Goal: Entertainment & Leisure: Browse casually

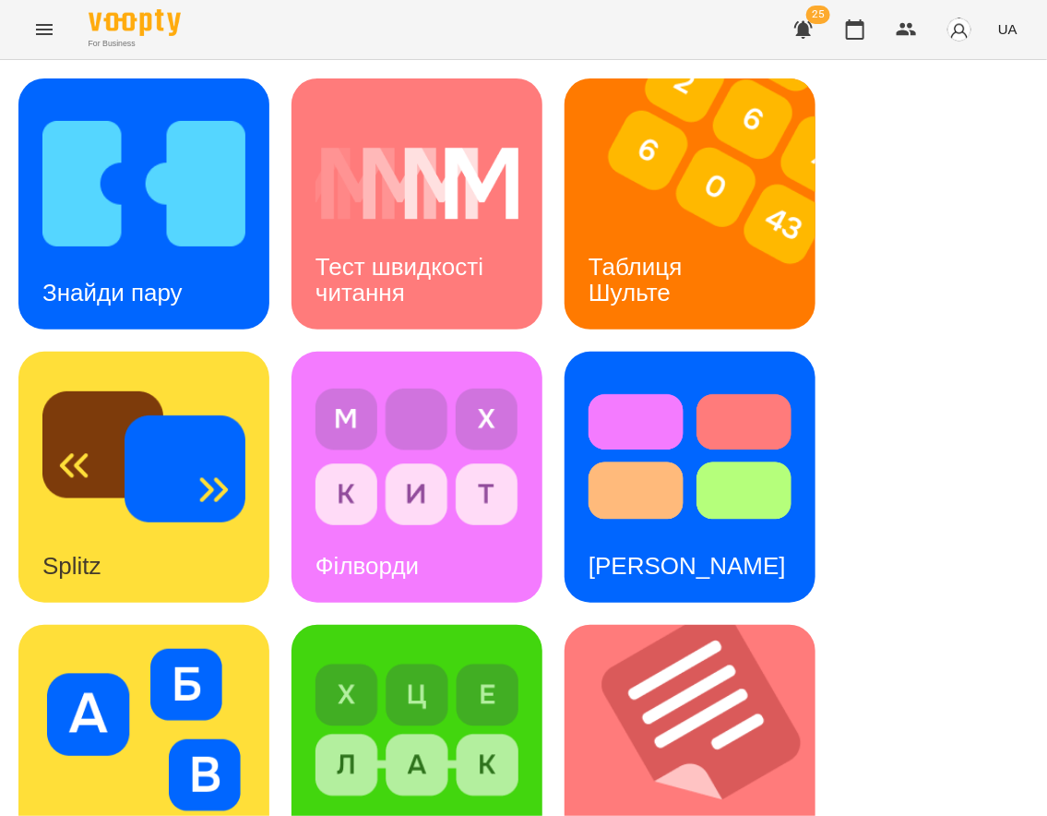
scroll to position [897, 0]
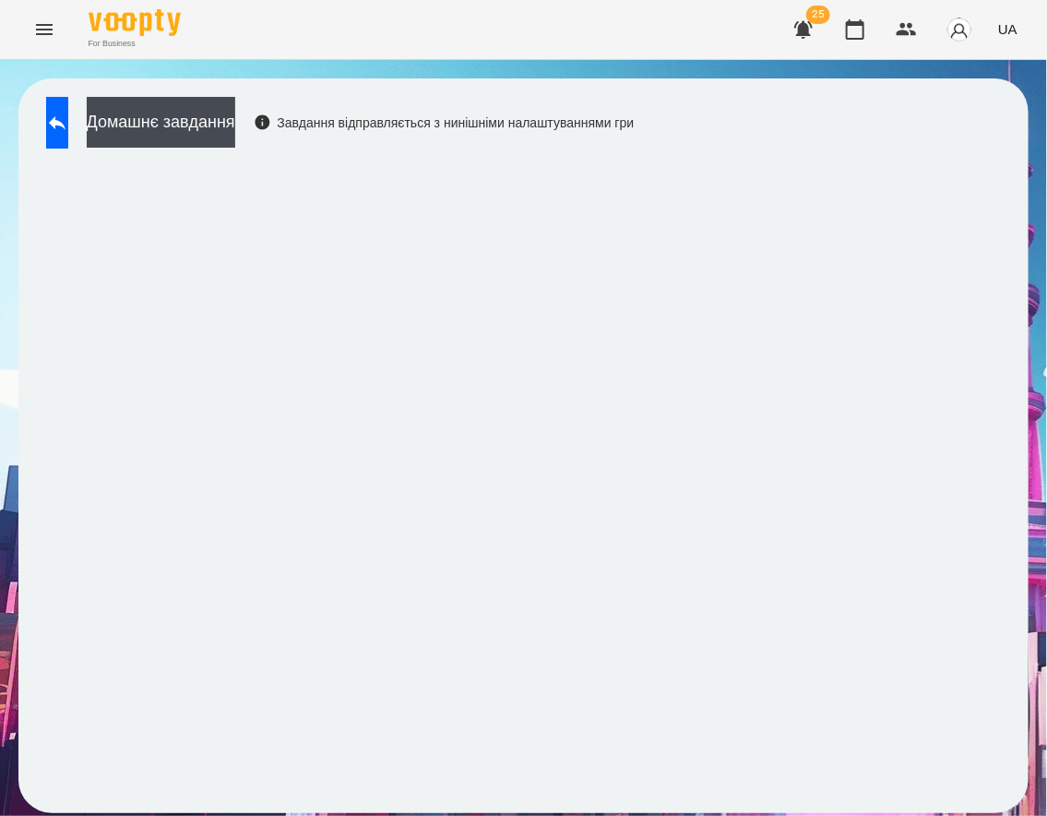
click at [116, 104] on div "Домашнє завдання Завдання відправляється з нинішніми налаштуваннями гри" at bounding box center [335, 127] width 597 height 61
click at [60, 125] on button at bounding box center [57, 123] width 22 height 52
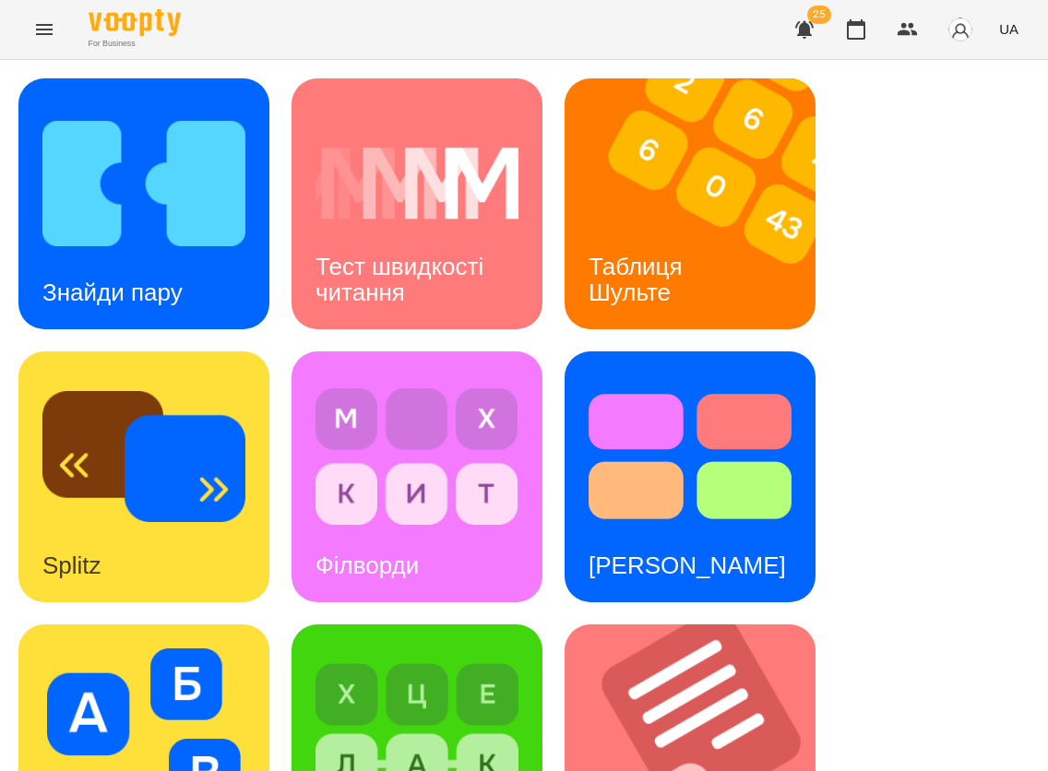
scroll to position [554, 0]
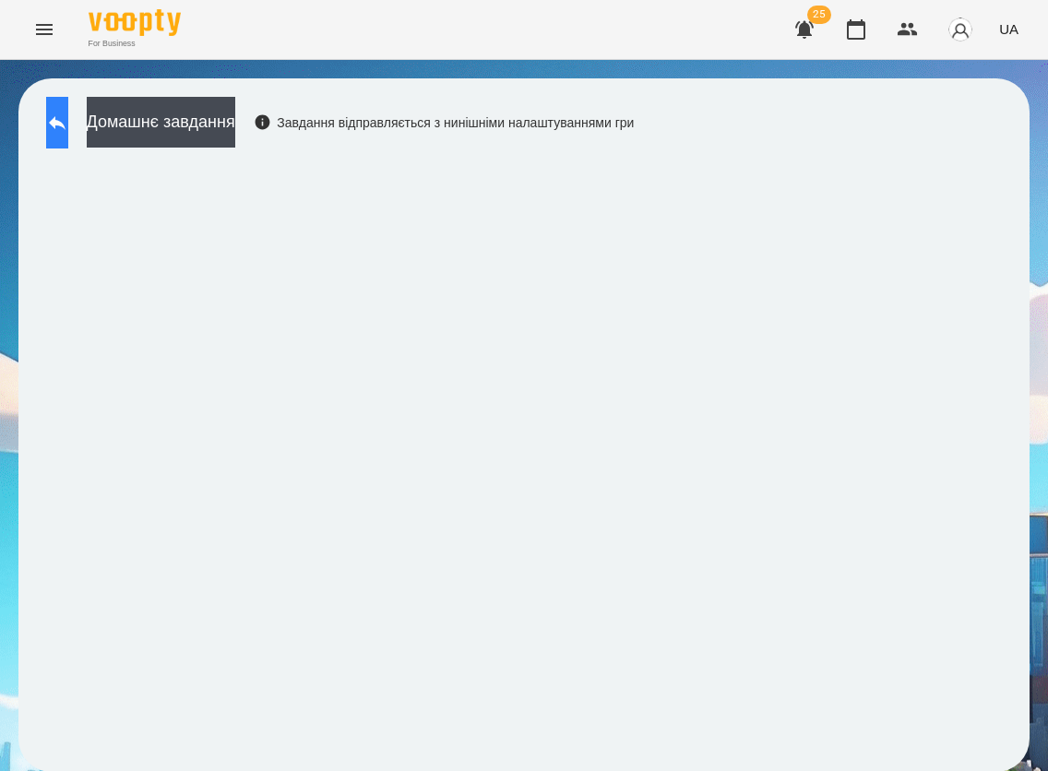
click at [68, 121] on button at bounding box center [57, 123] width 22 height 52
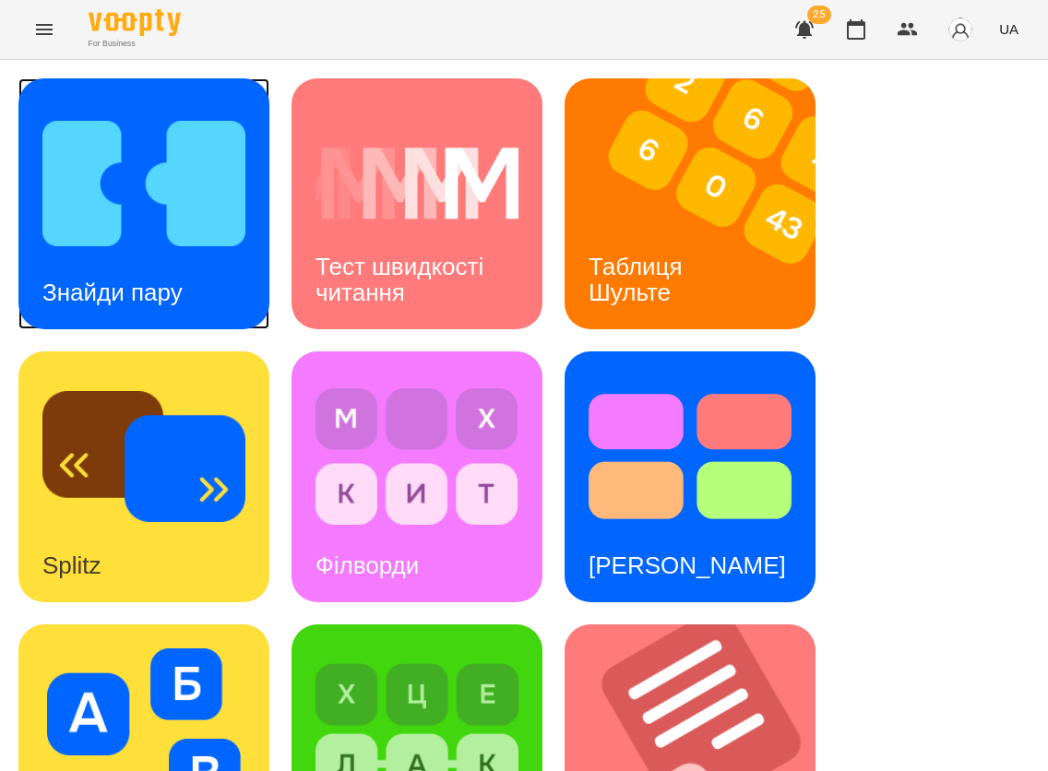
click at [121, 280] on h3 "Знайди пару" at bounding box center [112, 293] width 140 height 28
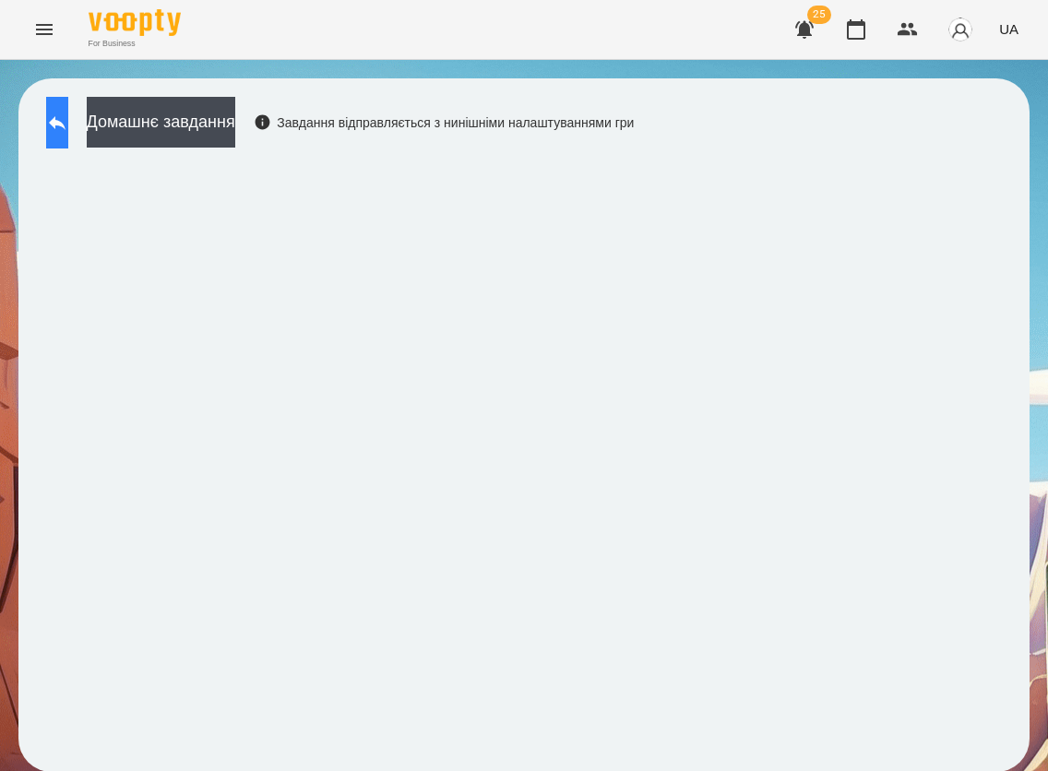
click at [68, 130] on button at bounding box center [57, 123] width 22 height 52
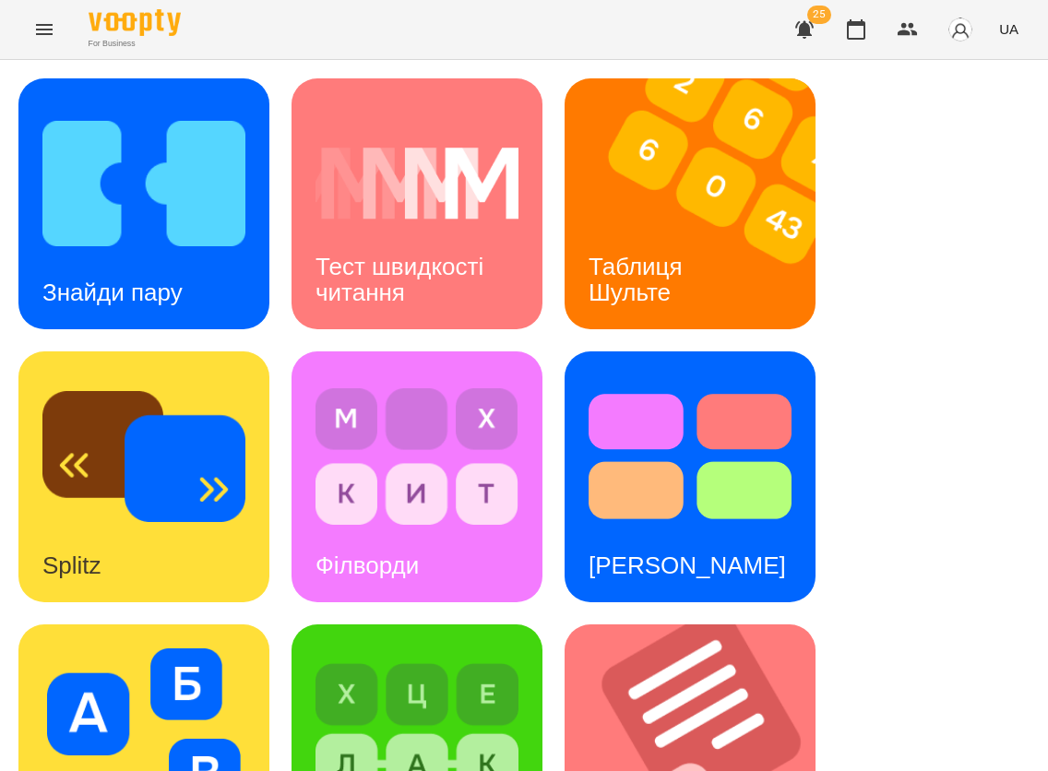
scroll to position [941, 0]
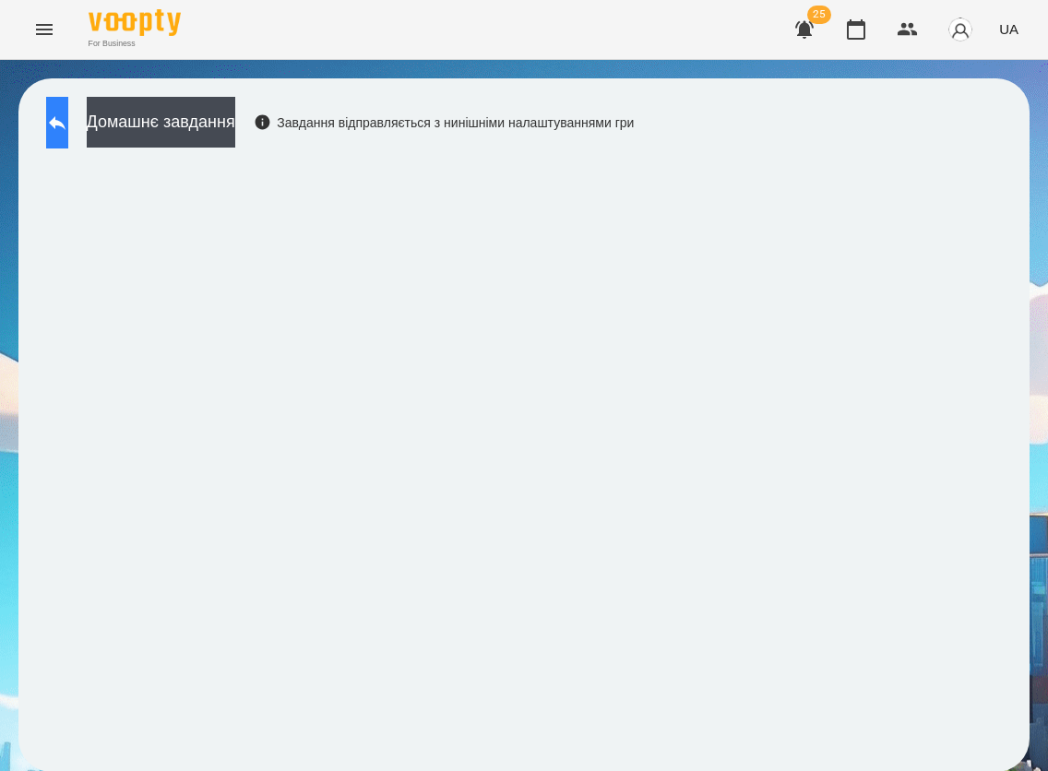
click at [58, 123] on button at bounding box center [57, 123] width 22 height 52
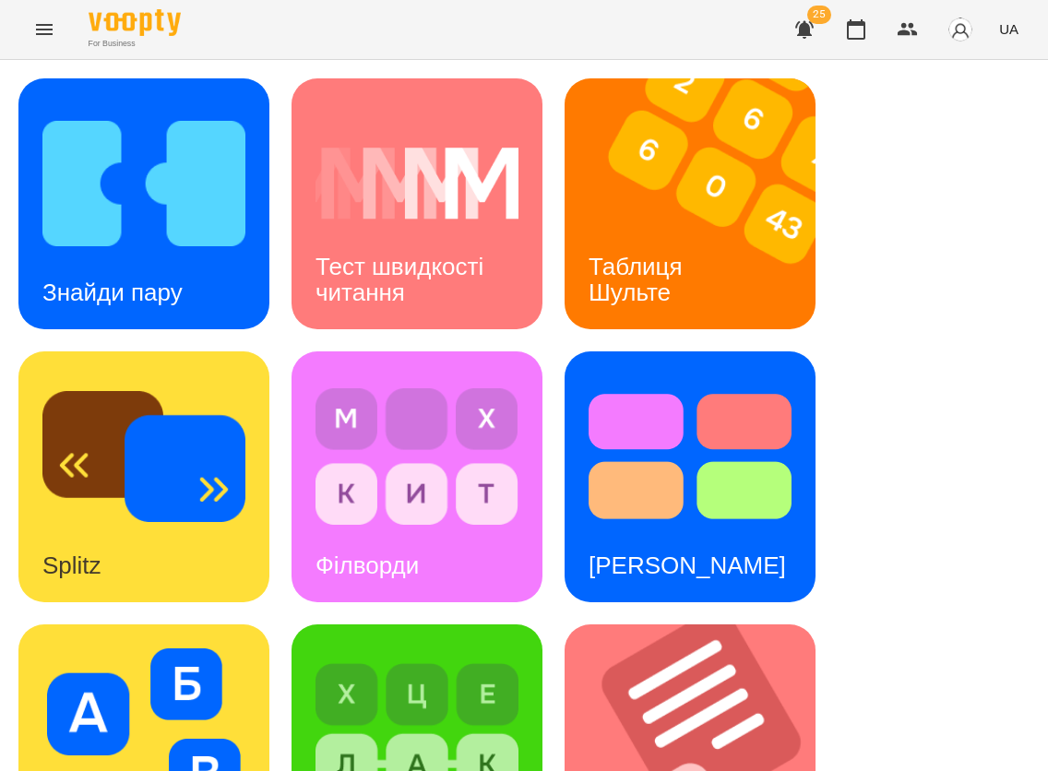
scroll to position [164, 0]
click at [149, 257] on div "Знайди пару" at bounding box center [112, 293] width 188 height 73
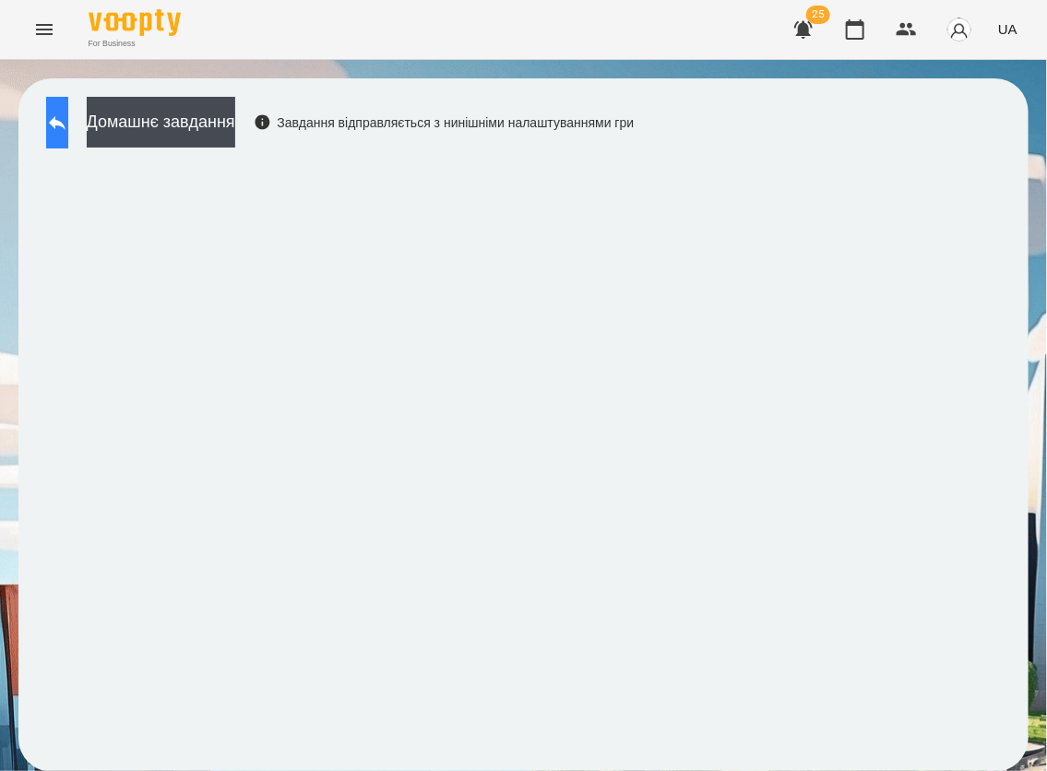
click at [68, 124] on icon at bounding box center [57, 123] width 22 height 22
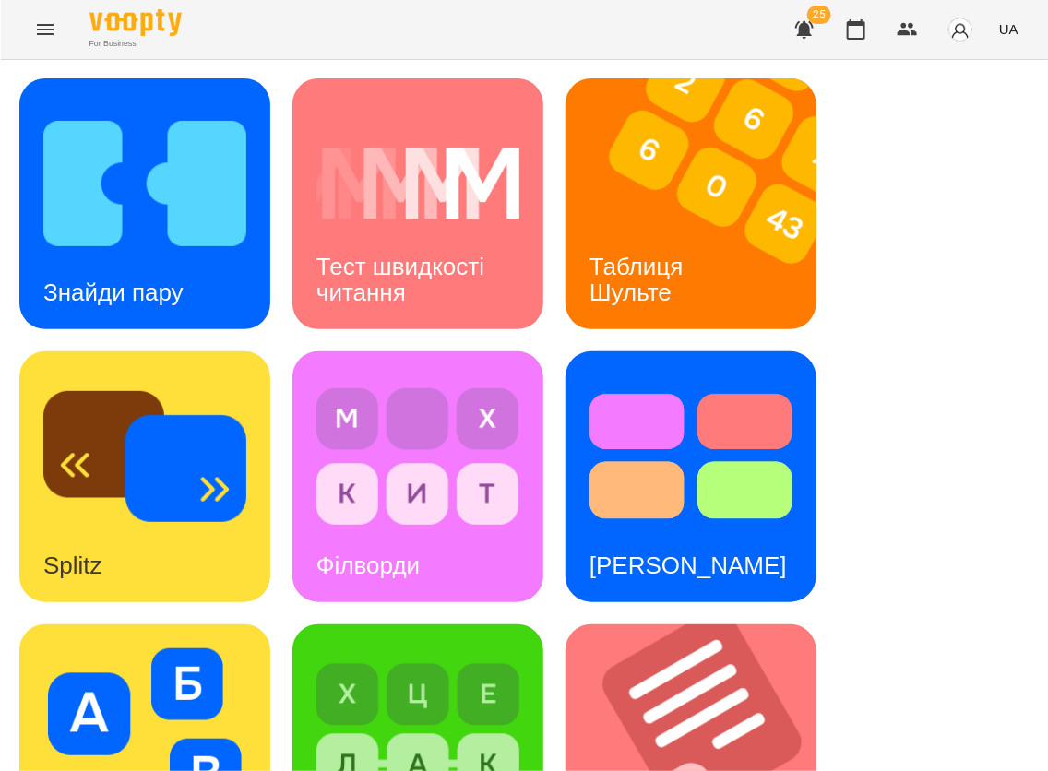
scroll to position [941, 0]
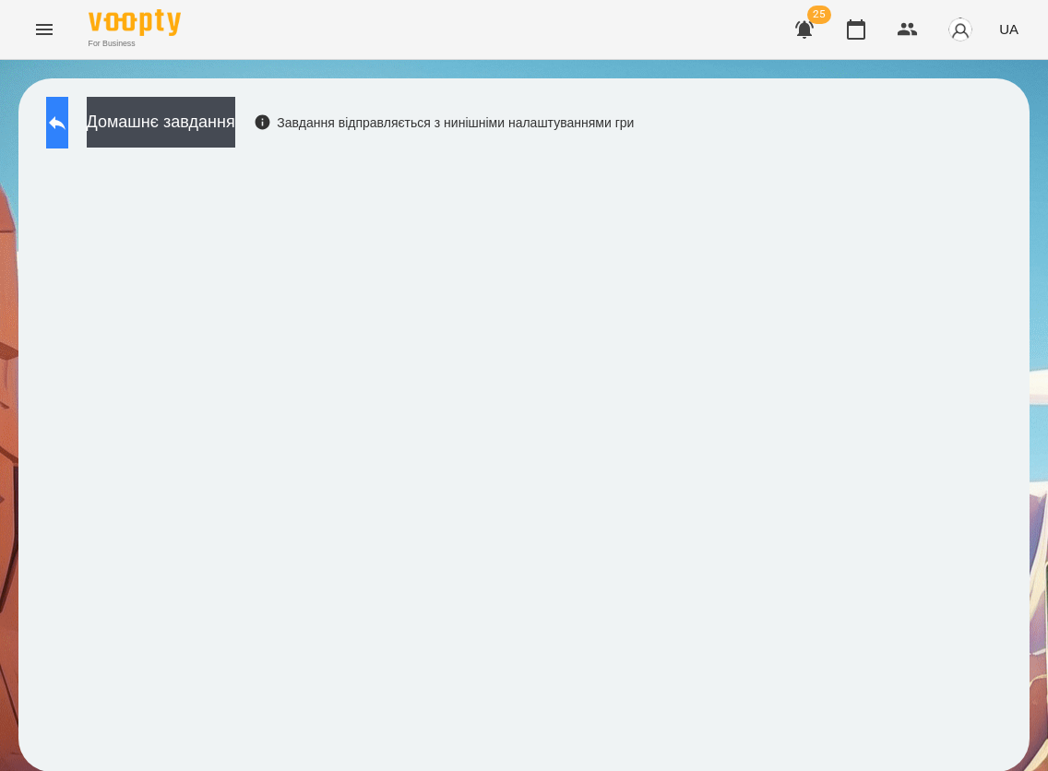
click at [59, 130] on button at bounding box center [57, 123] width 22 height 52
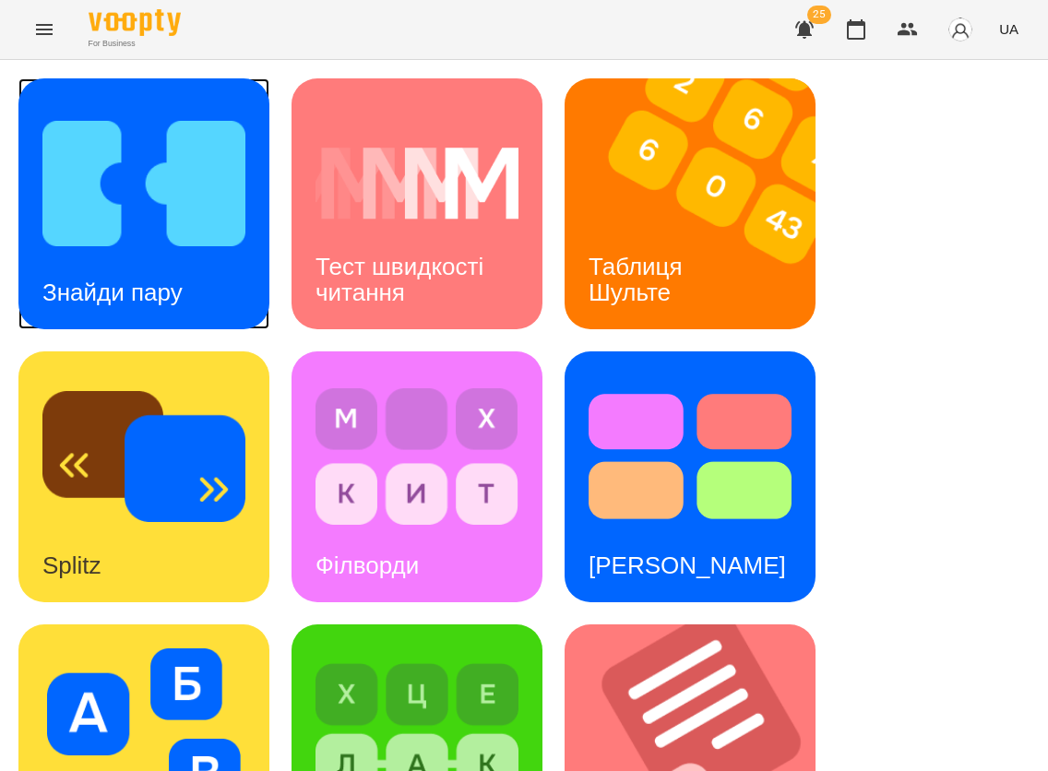
click at [154, 194] on img at bounding box center [143, 183] width 203 height 162
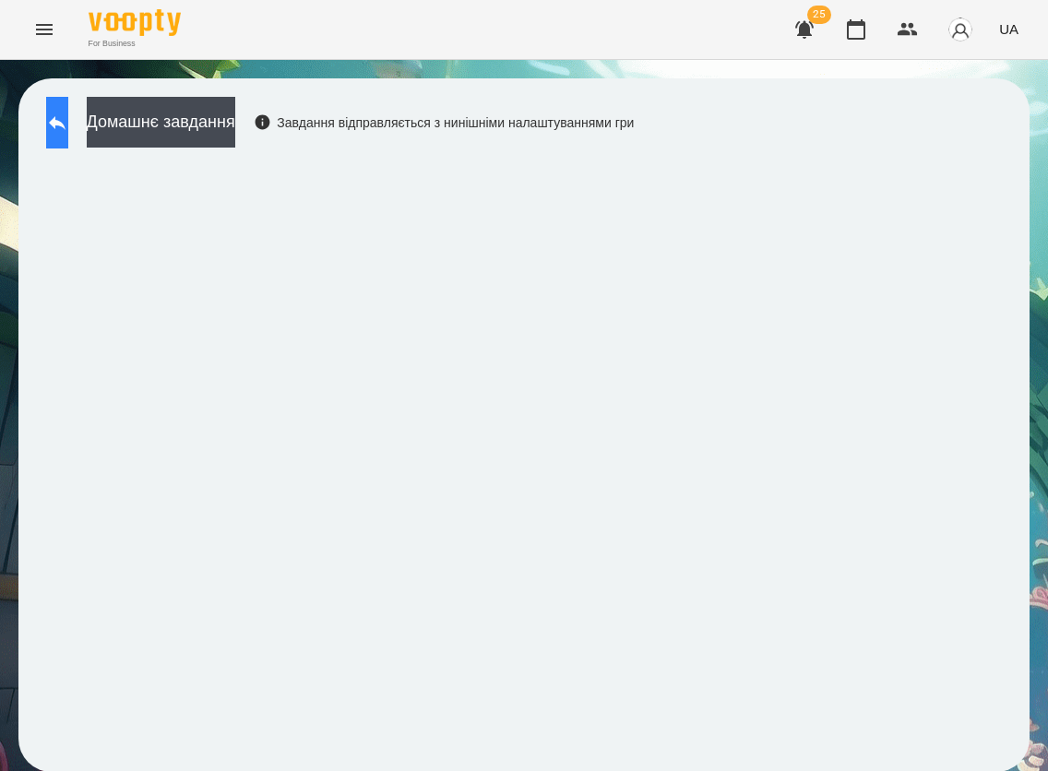
click at [54, 114] on button at bounding box center [57, 123] width 22 height 52
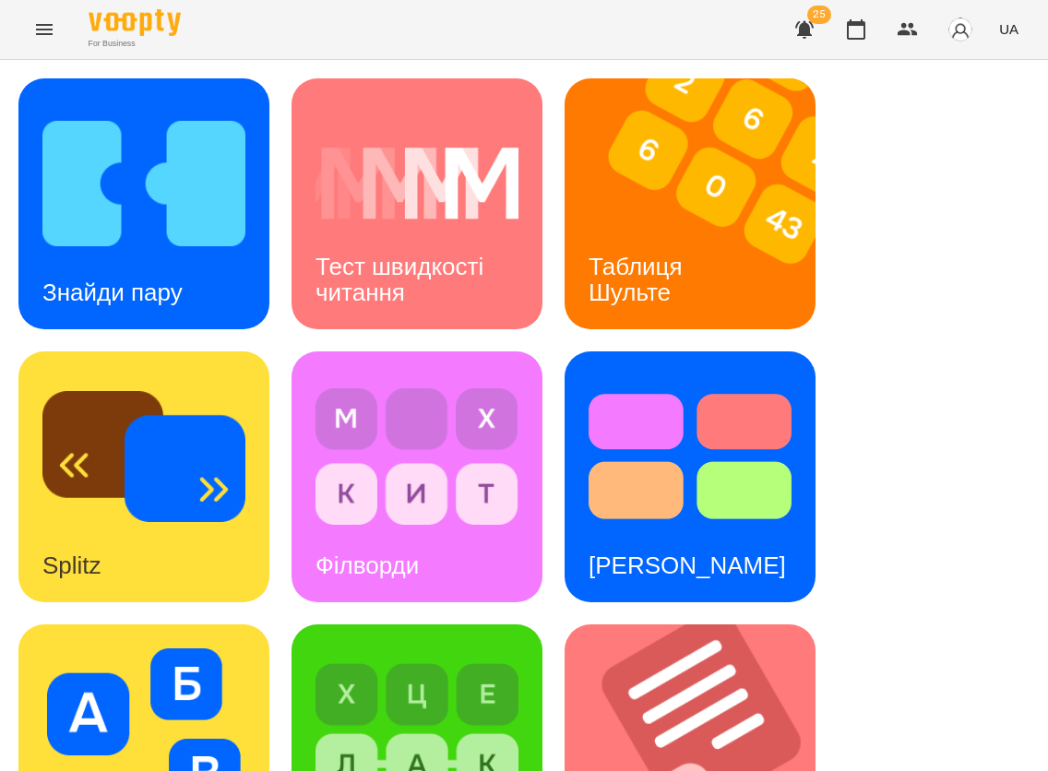
scroll to position [733, 0]
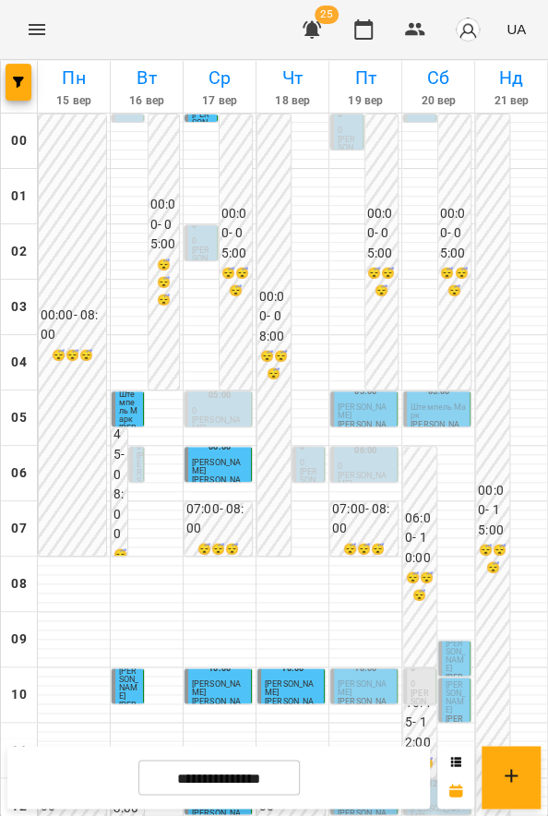
click at [376, 400] on div "05:00" at bounding box center [365, 391] width 55 height 22
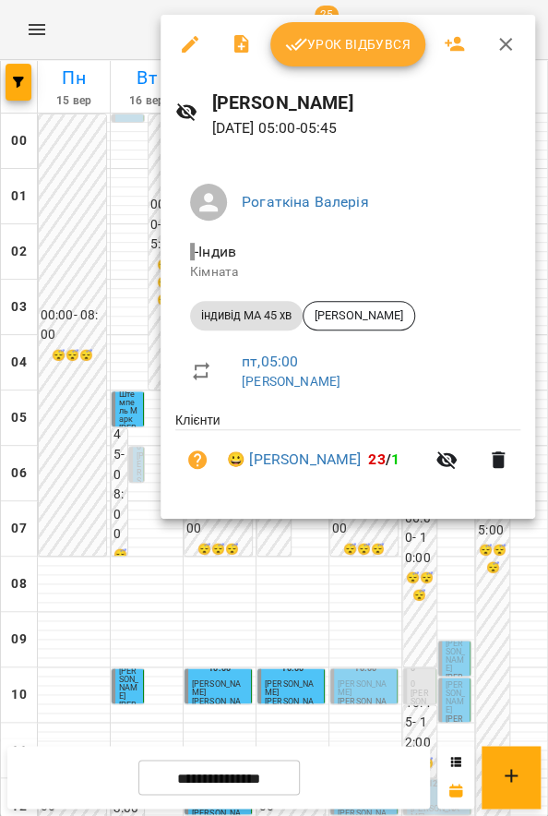
click at [391, 54] on span "Урок відбувся" at bounding box center [347, 44] width 125 height 22
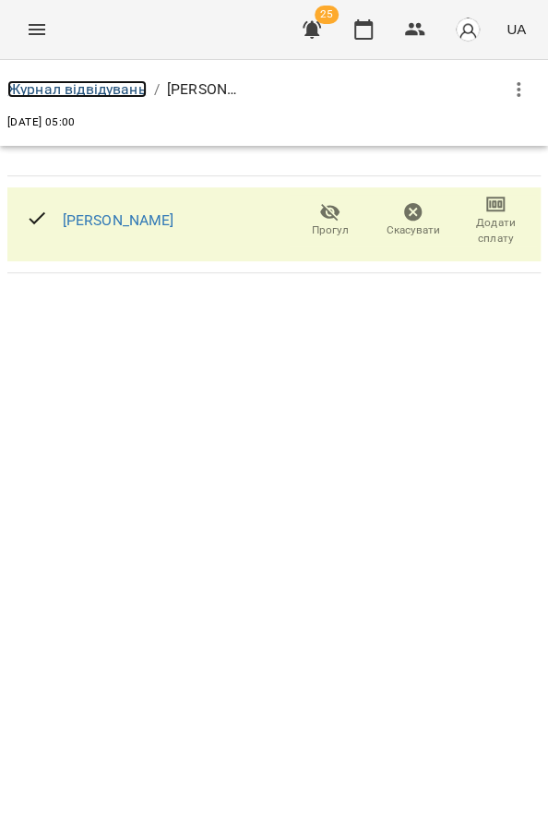
click at [77, 87] on link "Журнал відвідувань" at bounding box center [76, 89] width 139 height 18
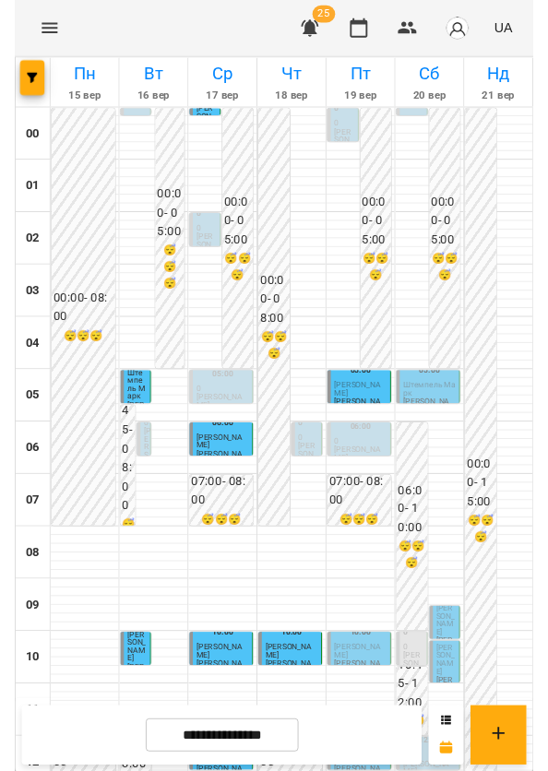
scroll to position [453, 0]
